Goal: Obtain resource: Obtain resource

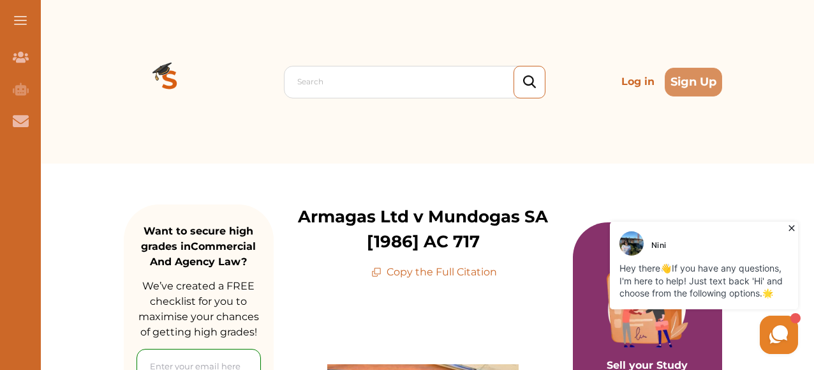
click at [429, 273] on p "Copy the Full Citation" at bounding box center [434, 271] width 126 height 15
click at [391, 272] on p "Copy the Full Citation" at bounding box center [434, 271] width 126 height 15
click at [384, 271] on p "Copy the Full Citation" at bounding box center [434, 271] width 126 height 15
click at [429, 277] on p "Copy the Full Citation" at bounding box center [434, 271] width 126 height 15
click at [429, 274] on p "Copy the Full Citation" at bounding box center [434, 271] width 126 height 15
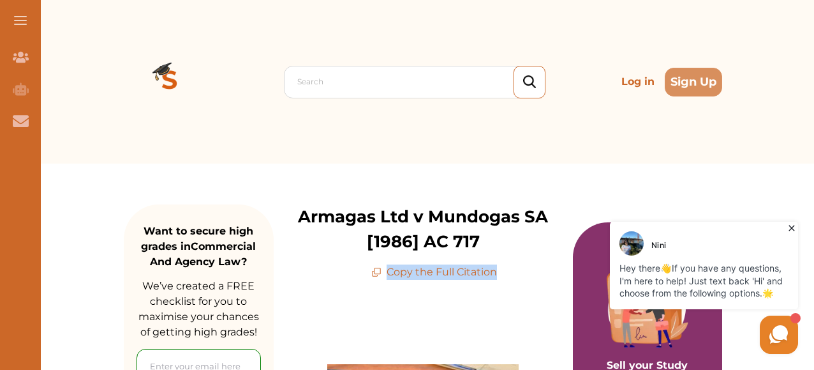
drag, startPoint x: 500, startPoint y: 272, endPoint x: 495, endPoint y: 275, distance: 6.6
click at [495, 275] on div "Armagas Ltd v Mundogas SA [1986] AC 717 Copy the Full Citation" at bounding box center [423, 241] width 299 height 75
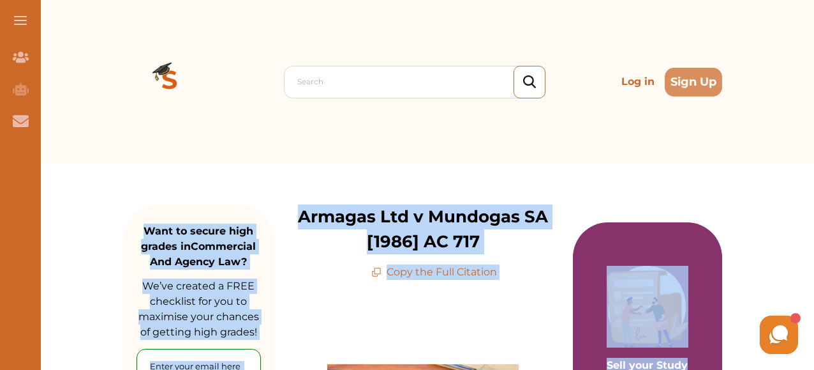
drag, startPoint x: 813, startPoint y: 360, endPoint x: 816, endPoint y: -8, distance: 368.3
click at [733, 66] on div "Search Log in Sign Up Search Log in Sign Up" at bounding box center [423, 81] width 783 height 163
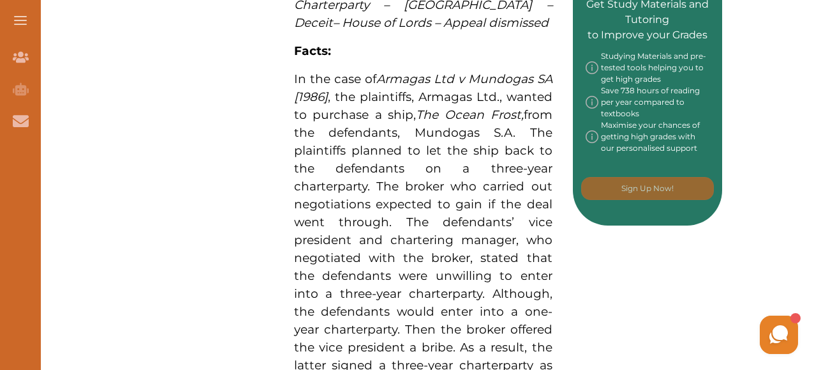
scroll to position [680, 0]
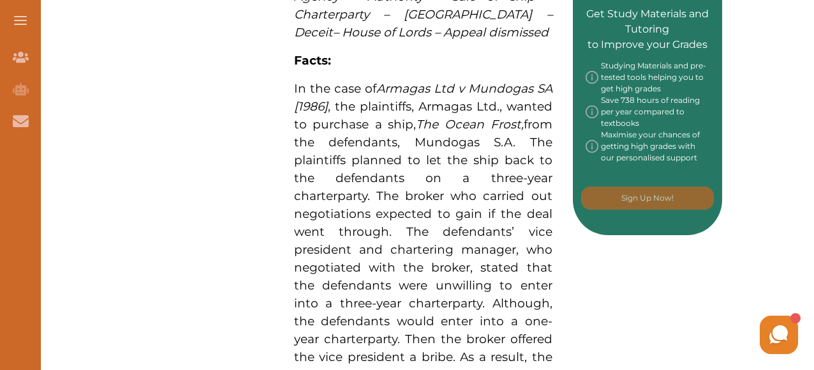
drag, startPoint x: 380, startPoint y: 91, endPoint x: 454, endPoint y: 118, distance: 78.7
click at [454, 118] on span "In the case of Armagas Ltd v Mundogas SA [1986] , the plaintiffs, Armagas Ltd.,…" at bounding box center [423, 276] width 259 height 390
click at [246, 76] on div at bounding box center [407, 93] width 407 height 36
